Goal: Task Accomplishment & Management: Use online tool/utility

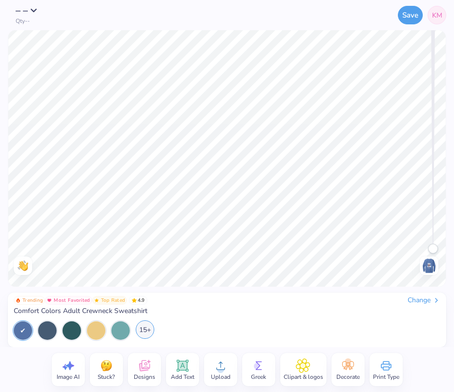
click at [145, 331] on div "15+" at bounding box center [145, 329] width 19 height 19
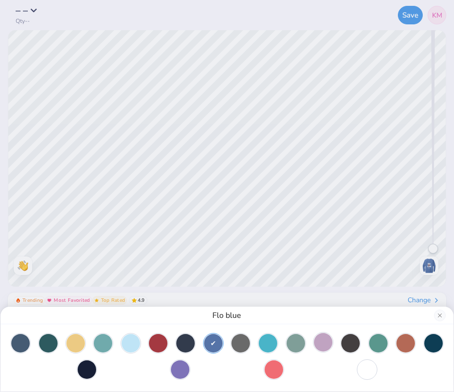
click at [332, 343] on div at bounding box center [323, 342] width 19 height 19
click at [212, 342] on div at bounding box center [213, 342] width 19 height 19
click at [19, 342] on div at bounding box center [20, 342] width 19 height 19
click at [219, 345] on div at bounding box center [213, 342] width 19 height 19
click at [439, 316] on button "Close" at bounding box center [440, 316] width 12 height 12
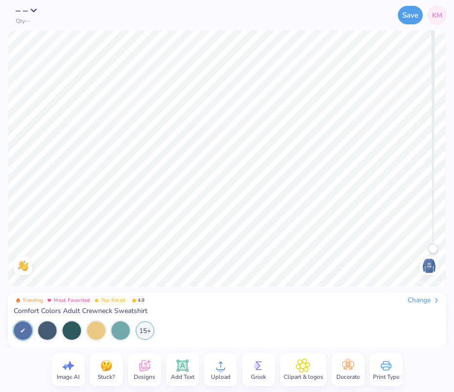
click at [430, 264] on img at bounding box center [429, 266] width 16 height 16
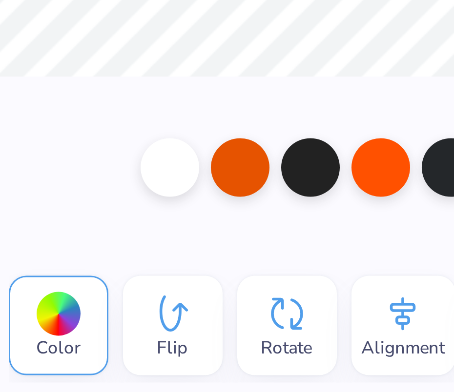
click at [198, 323] on div "Apply Color Flip Rotate Alignment Arrange Advance Trending Most Favorited Top R…" at bounding box center [227, 196] width 454 height 392
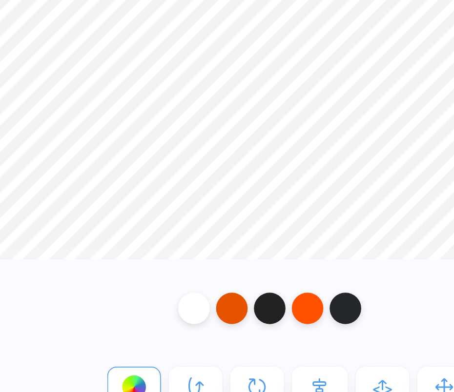
click at [198, 324] on div at bounding box center [226, 316] width 129 height 27
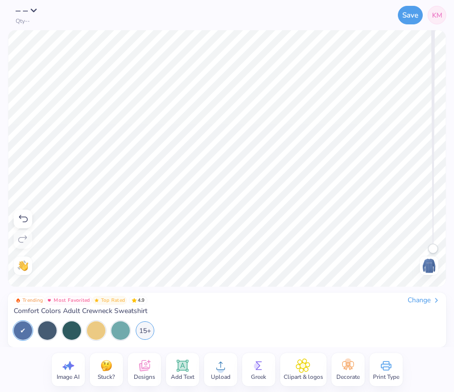
click at [421, 302] on div "Change" at bounding box center [423, 300] width 33 height 9
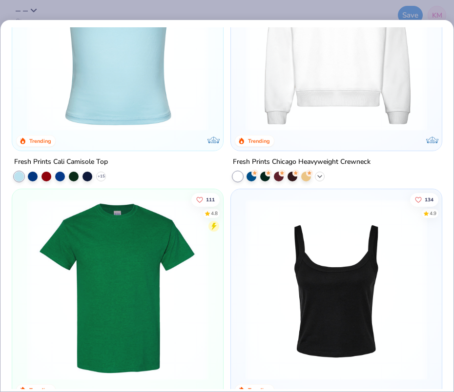
scroll to position [1088, 0]
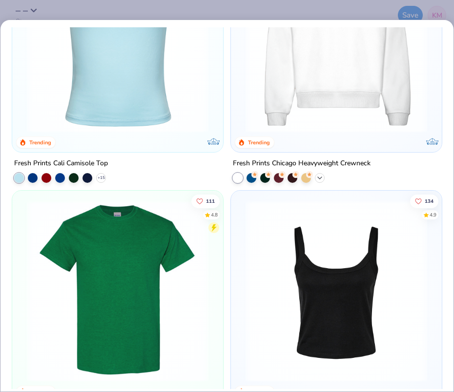
click at [320, 178] on polyline at bounding box center [319, 178] width 4 height 2
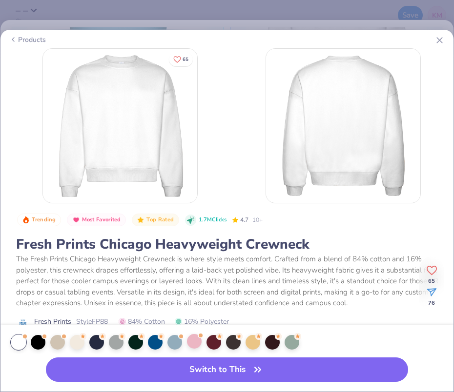
click at [192, 345] on div at bounding box center [194, 341] width 15 height 15
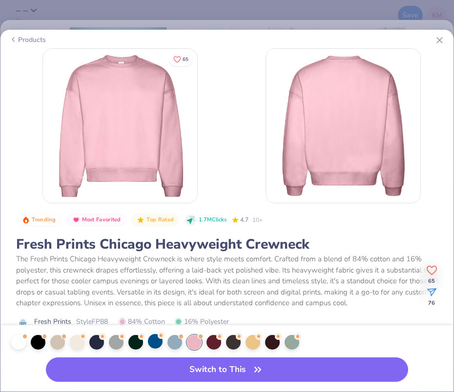
click at [153, 343] on div at bounding box center [155, 341] width 15 height 15
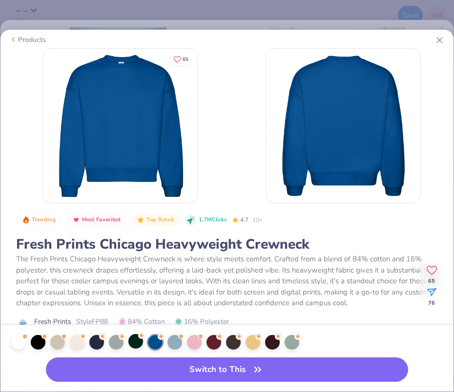
click at [138, 343] on div at bounding box center [135, 341] width 15 height 15
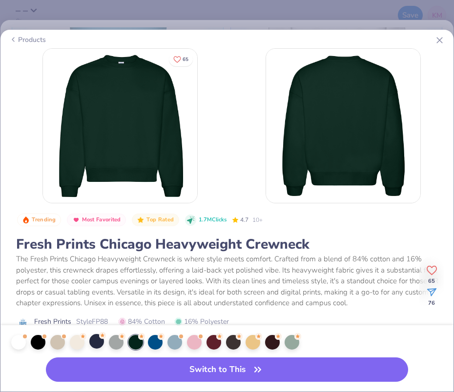
click at [97, 344] on div at bounding box center [96, 341] width 15 height 15
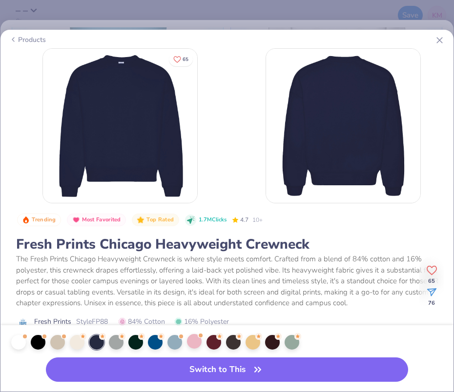
click at [192, 345] on div at bounding box center [194, 341] width 15 height 15
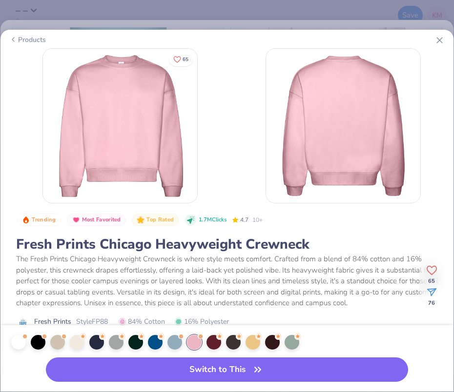
click at [445, 42] on div "Products" at bounding box center [226, 40] width 451 height 18
click at [437, 39] on icon at bounding box center [439, 40] width 10 height 10
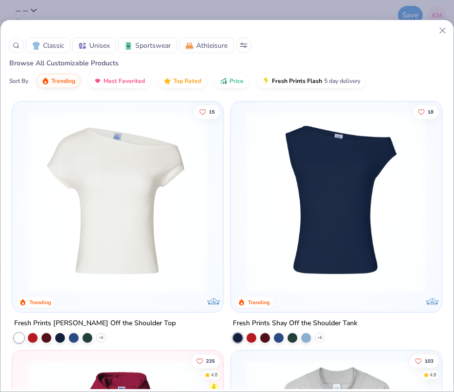
click at [247, 43] on icon at bounding box center [243, 45] width 8 height 5
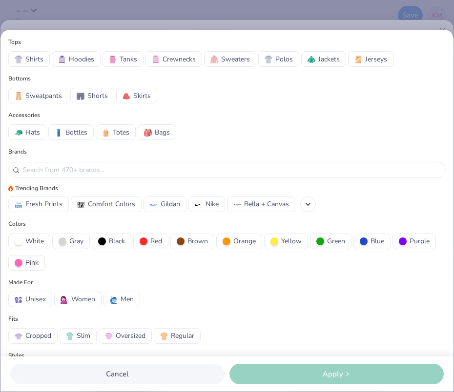
click at [225, 59] on span "Sweaters" at bounding box center [235, 59] width 29 height 10
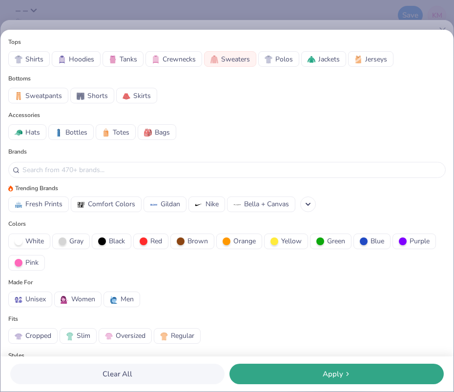
click at [225, 59] on span "Sweaters" at bounding box center [235, 59] width 29 height 10
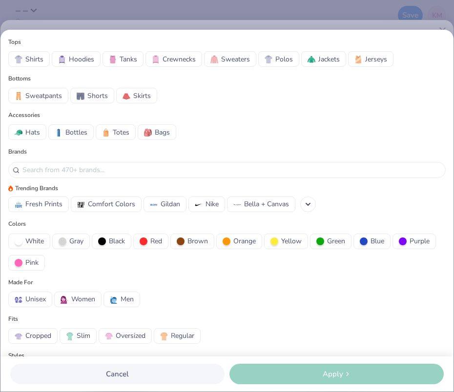
click at [184, 59] on span "Crewnecks" at bounding box center [178, 59] width 33 height 10
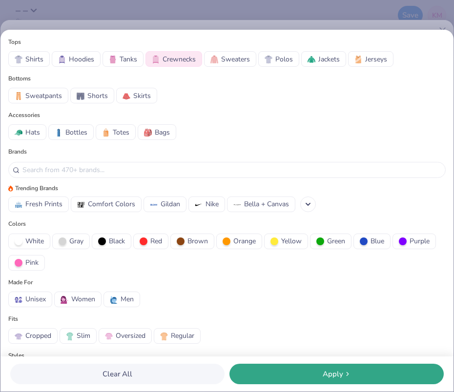
click at [334, 369] on span "Apply" at bounding box center [332, 374] width 20 height 11
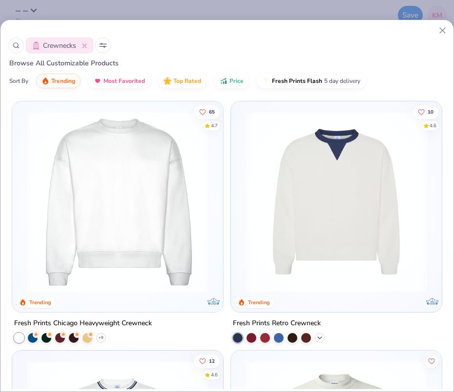
click at [317, 339] on icon at bounding box center [320, 338] width 8 height 8
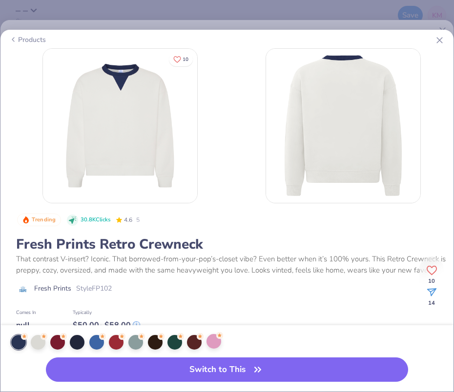
click at [214, 343] on div at bounding box center [213, 341] width 15 height 15
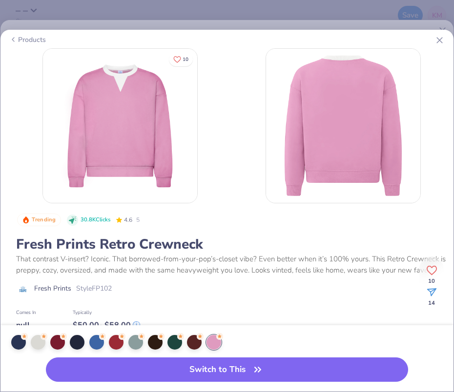
click at [444, 36] on icon at bounding box center [439, 40] width 10 height 10
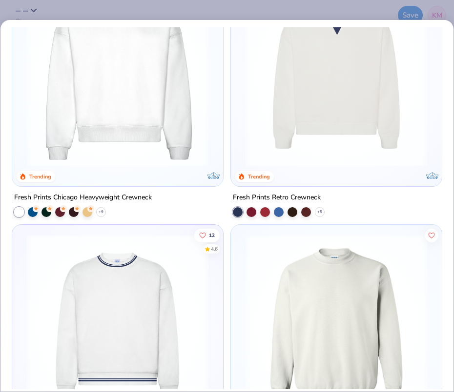
scroll to position [67, 0]
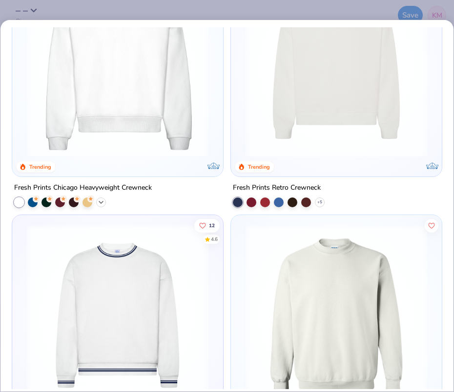
click at [103, 204] on icon at bounding box center [101, 202] width 8 height 8
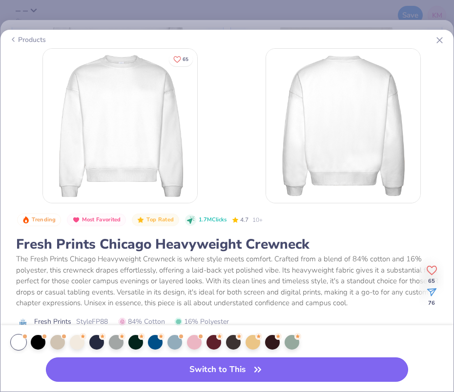
click at [201, 371] on button "Switch to This" at bounding box center [227, 369] width 362 height 24
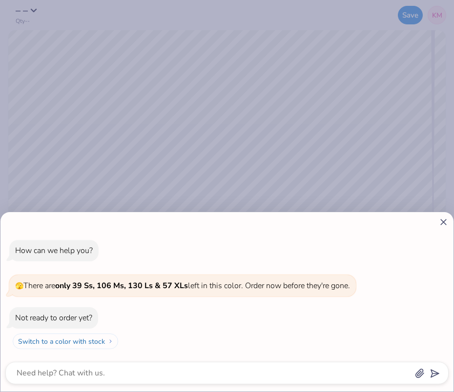
click at [92, 344] on button "Switch to a color with stock" at bounding box center [65, 342] width 105 height 16
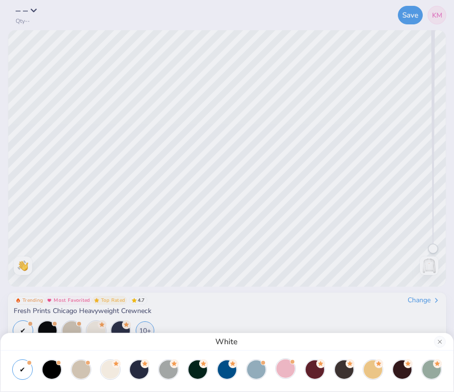
click at [280, 366] on div at bounding box center [285, 368] width 19 height 19
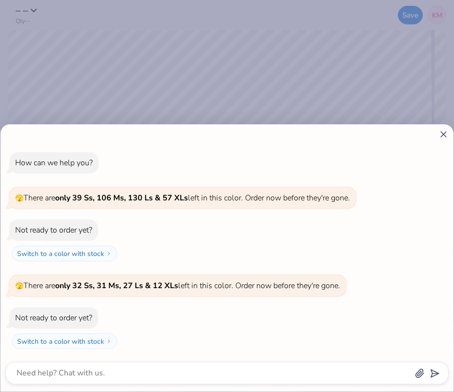
click at [395, 80] on div "How can we help you? 🫣 There are only 39 Ss, 106 Ms, 130 Ls & 57 XLs left in th…" at bounding box center [227, 196] width 454 height 392
type textarea "x"
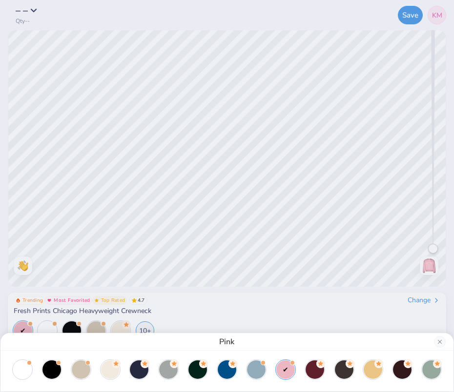
drag, startPoint x: 201, startPoint y: 123, endPoint x: 202, endPoint y: 109, distance: 14.2
click at [202, 109] on div "Pink" at bounding box center [227, 196] width 454 height 392
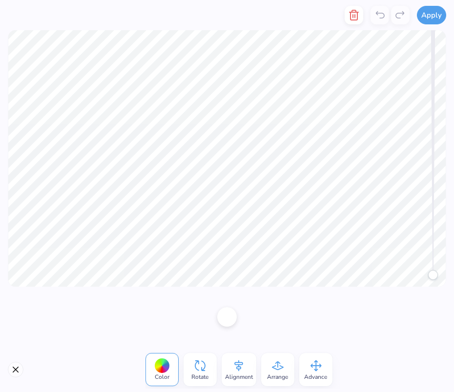
click at [30, 363] on div "Color Rotate Alignment Arrange Advance" at bounding box center [227, 369] width 454 height 45
click at [17, 369] on button "Close" at bounding box center [16, 370] width 16 height 16
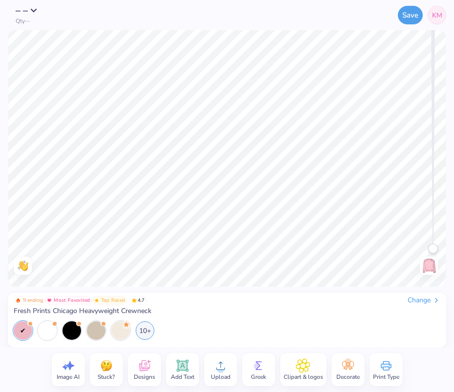
click at [426, 263] on img at bounding box center [429, 266] width 16 height 16
click at [426, 299] on div "Change" at bounding box center [423, 300] width 33 height 9
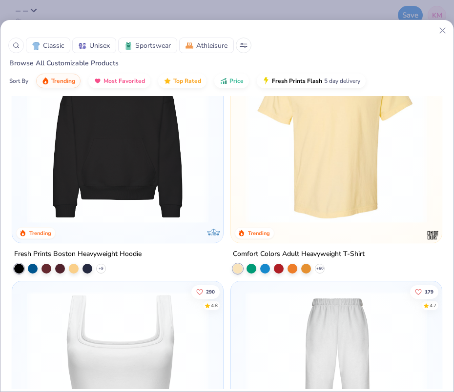
scroll to position [471, 0]
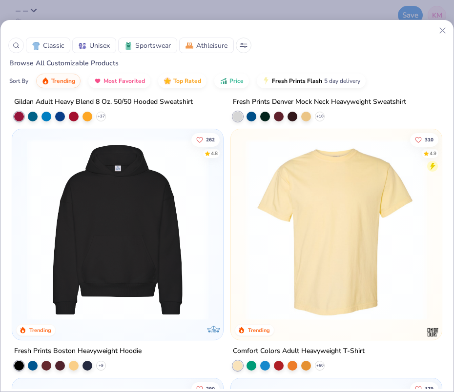
click at [12, 41] on div at bounding box center [16, 46] width 16 height 16
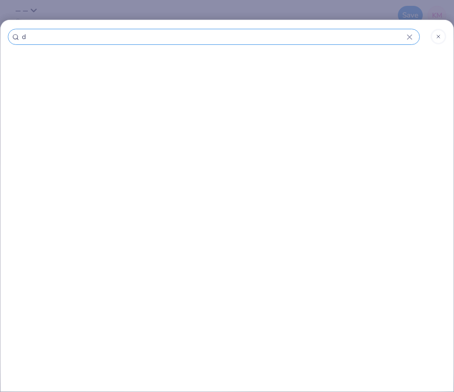
type input "di"
type input "d"
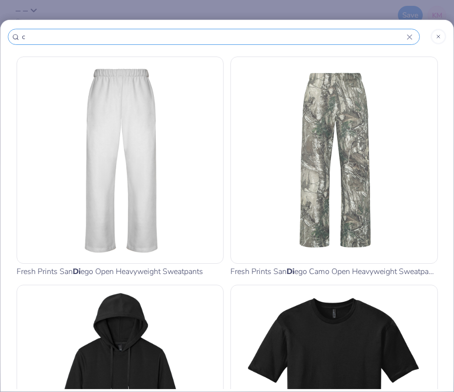
type input "co"
type input "com"
type input "comf"
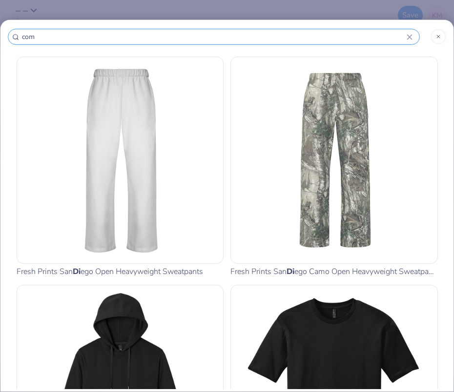
type input "comf"
type input "comfo"
type input "comfor"
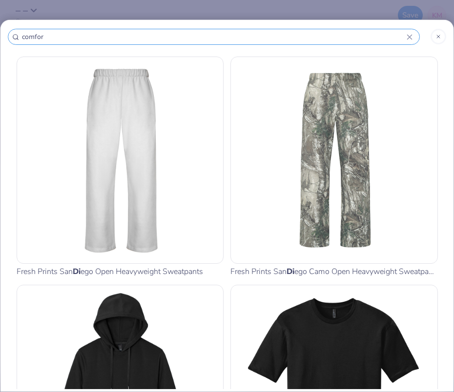
type input "comfort"
type input "comfort c"
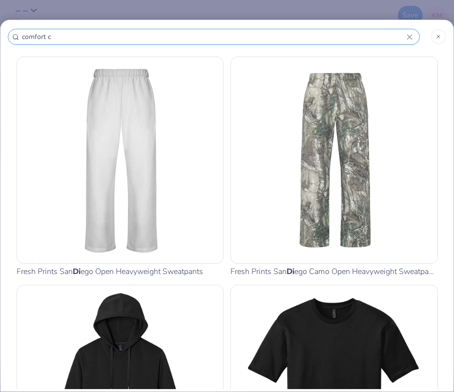
type input "comfort c"
type input "comfort co"
type input "comfort coo"
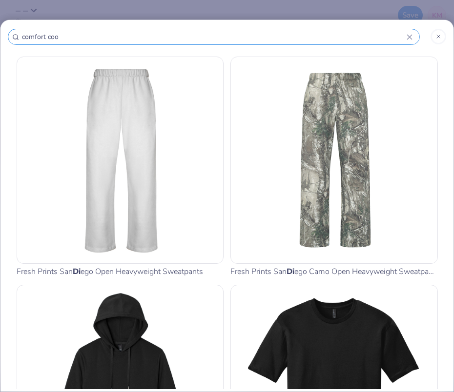
type input "comfort co"
type input "comfort col"
type input "comfort colo"
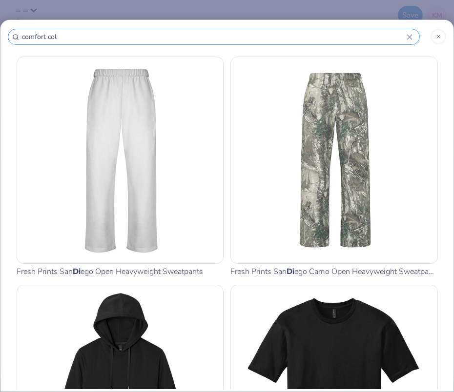
type input "comfort colo"
type input "comfort color"
type input "comfort colors"
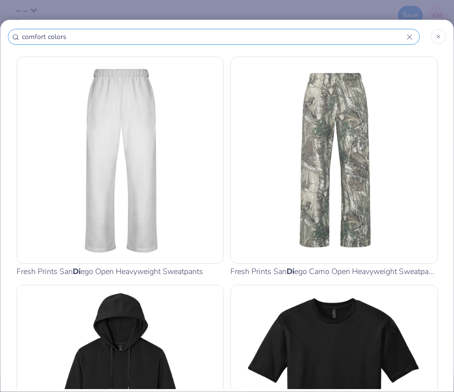
type input "comfort colors"
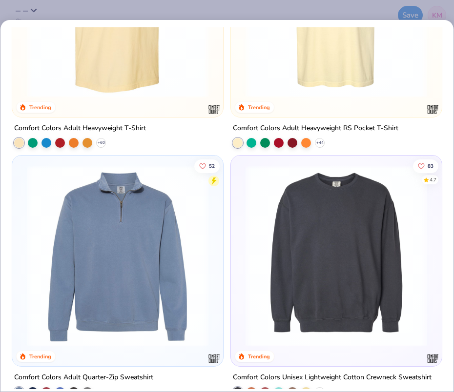
scroll to position [128, 0]
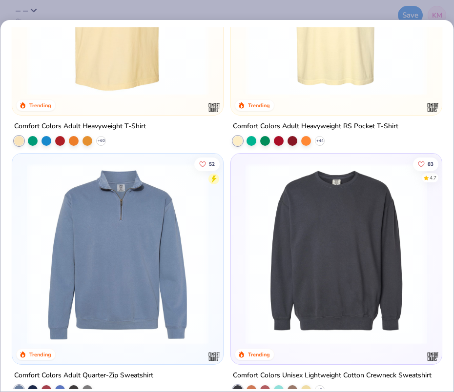
click at [335, 225] on div "310 4.9 Trending Comfort Colors Adult Heavyweight T-Shirt + 60 103 4.9 Trending…" at bounding box center [226, 208] width 453 height 362
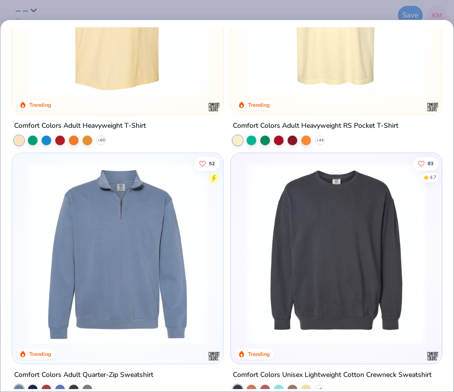
click at [327, 375] on div "Comfort Colors Unisex Lightweight Cotton Crewneck Sweatshirt" at bounding box center [332, 375] width 198 height 12
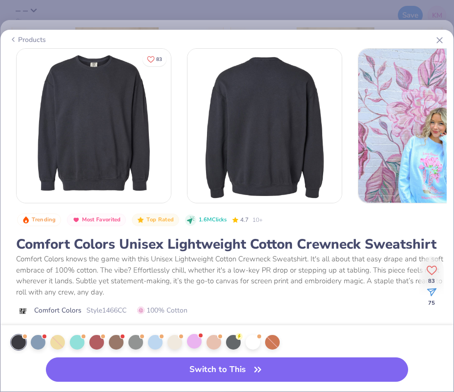
click at [189, 339] on div at bounding box center [194, 341] width 15 height 15
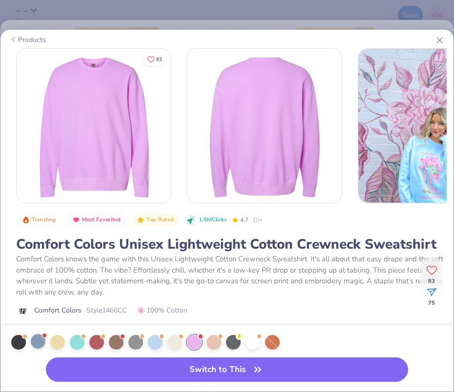
click at [37, 341] on div at bounding box center [38, 341] width 15 height 15
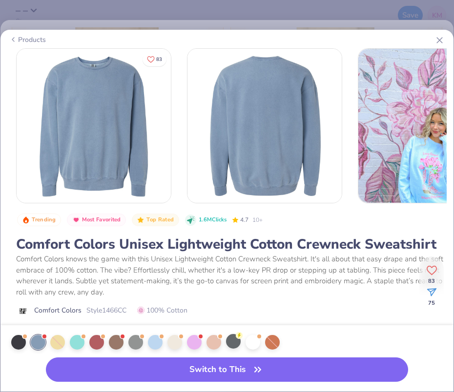
click at [233, 345] on div at bounding box center [233, 341] width 15 height 15
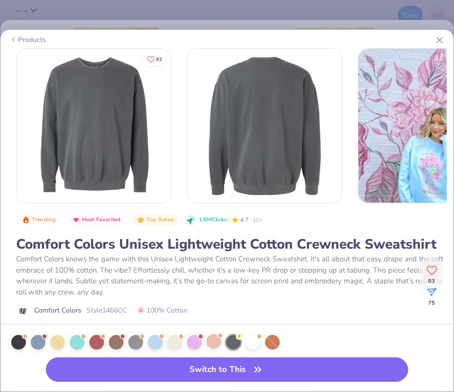
click at [207, 343] on div at bounding box center [213, 341] width 15 height 15
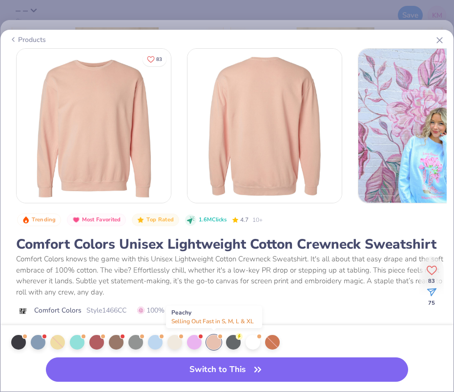
click at [84, 333] on div at bounding box center [198, 342] width 384 height 24
click at [441, 39] on icon at bounding box center [439, 40] width 10 height 10
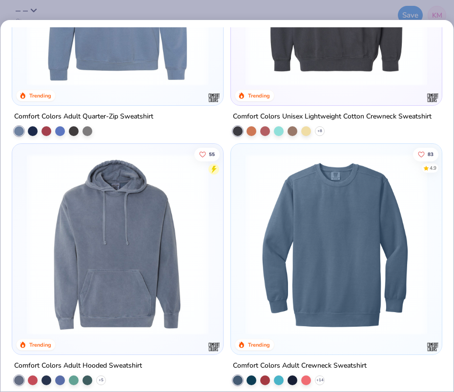
scroll to position [389, 0]
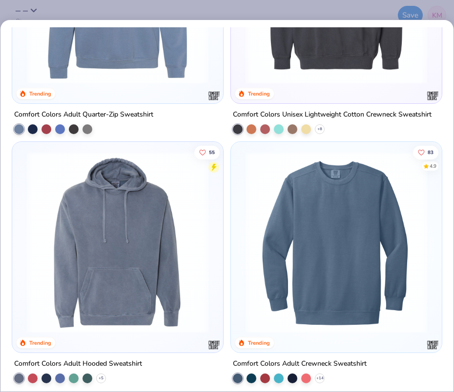
click at [349, 362] on div "Comfort Colors Adult Crewneck Sweatshirt" at bounding box center [300, 364] width 134 height 12
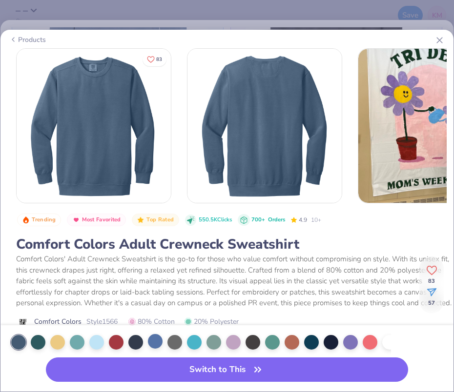
click at [154, 343] on div at bounding box center [155, 341] width 15 height 15
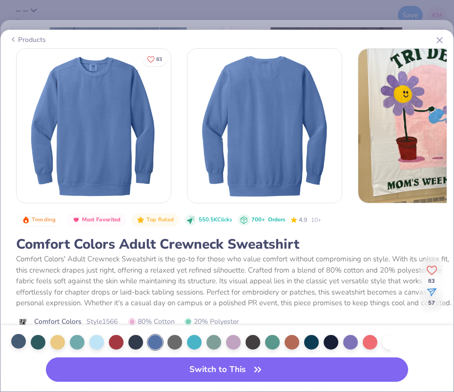
click at [20, 341] on div at bounding box center [18, 341] width 15 height 15
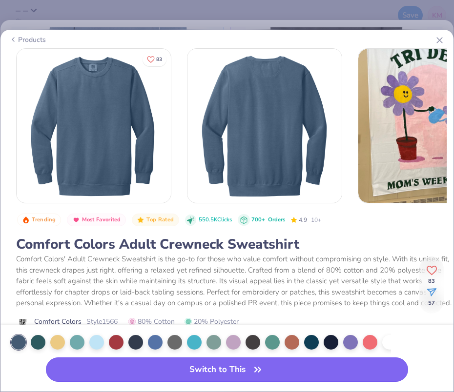
click at [149, 365] on button "Switch to This" at bounding box center [227, 369] width 362 height 24
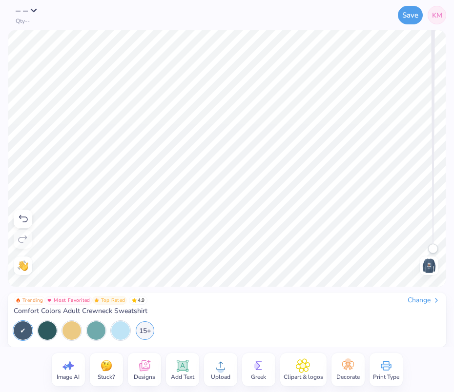
click at [433, 266] on img at bounding box center [429, 266] width 16 height 16
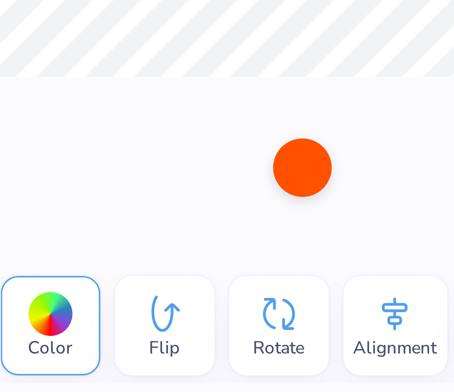
click at [165, 325] on div "Apply Color Flip Rotate Alignment Arrange Advance Trending Most Favorited Top R…" at bounding box center [227, 196] width 454 height 392
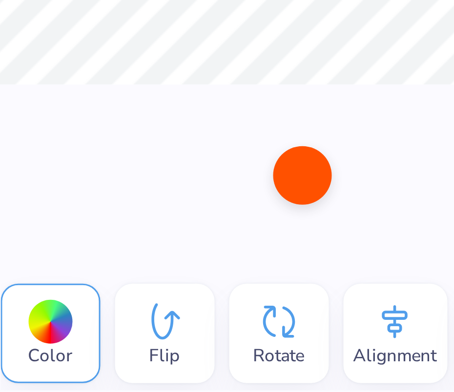
click at [195, 336] on div "Apply Color Flip Rotate Alignment Arrange Advance Trending Most Favorited Top R…" at bounding box center [227, 196] width 454 height 392
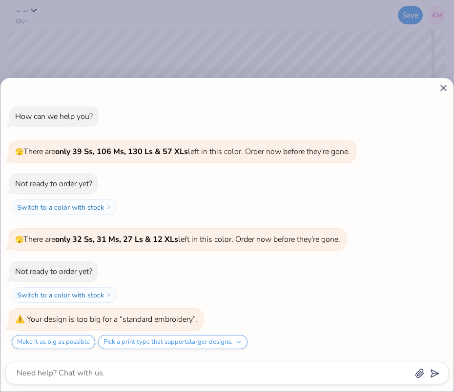
click at [387, 44] on div "How can we help you? 🫣 There are only 39 Ss, 106 Ms, 130 Ls & 57 XLs left in th…" at bounding box center [227, 196] width 454 height 392
type textarea "x"
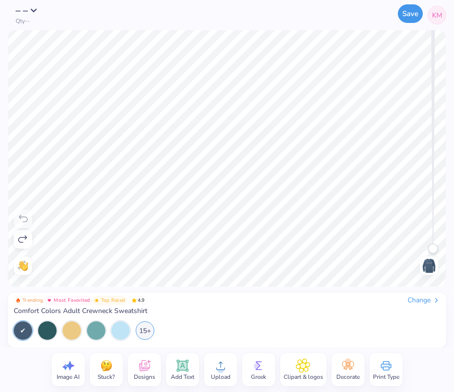
click at [404, 9] on button "Save" at bounding box center [409, 13] width 25 height 19
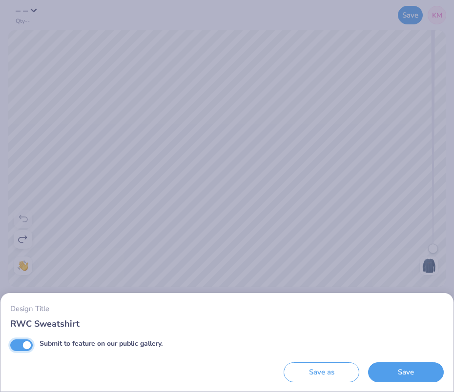
click at [18, 341] on input "Submit to feature on our public gallery." at bounding box center [21, 345] width 22 height 12
checkbox input "false"
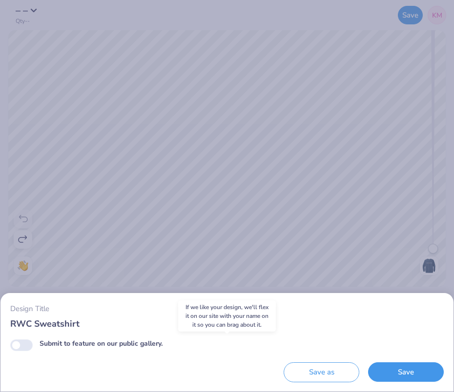
click at [412, 375] on button "Save" at bounding box center [406, 372] width 76 height 20
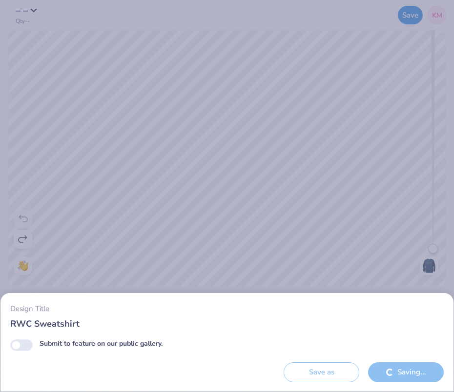
click at [397, 261] on div "Design Title RWC Sweatshirt Submit to feature on our public gallery. Save as Sa…" at bounding box center [227, 196] width 454 height 392
